Goal: Transaction & Acquisition: Obtain resource

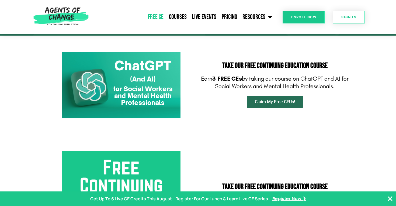
scroll to position [78, 0]
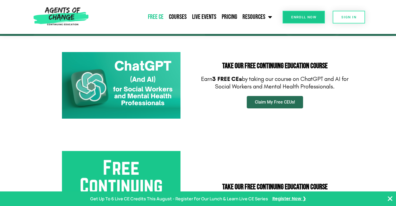
click at [280, 99] on link "Claim My Free CEUs!" at bounding box center [275, 102] width 56 height 12
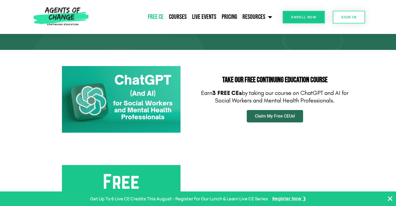
scroll to position [58, 0]
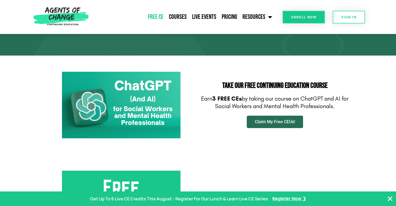
click at [275, 122] on span "Claim My Free CEUs!" at bounding box center [275, 122] width 40 height 4
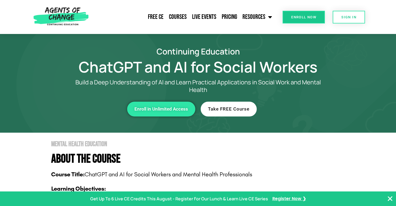
click at [177, 109] on span "Enroll in Unlimited Access" at bounding box center [161, 109] width 54 height 5
click at [176, 18] on link "Courses" at bounding box center [177, 16] width 23 height 13
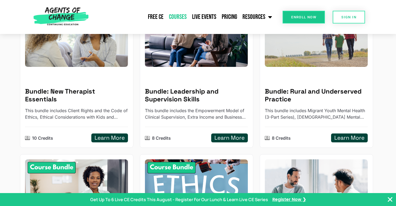
scroll to position [111, 0]
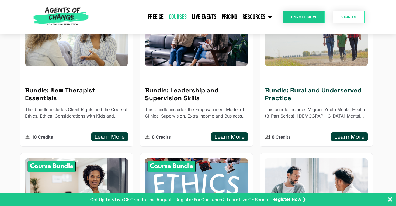
click at [306, 109] on p "This bundle includes Migrant Youth Mental Health (3-Part Series), Native Americ…" at bounding box center [316, 112] width 103 height 13
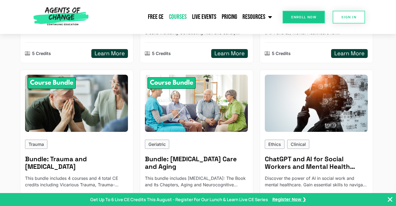
scroll to position [494, 0]
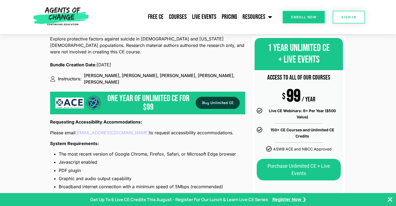
scroll to position [547, 0]
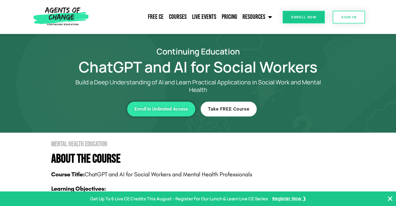
click at [235, 110] on span "Take FREE Course" at bounding box center [228, 109] width 41 height 5
